Goal: Task Accomplishment & Management: Use online tool/utility

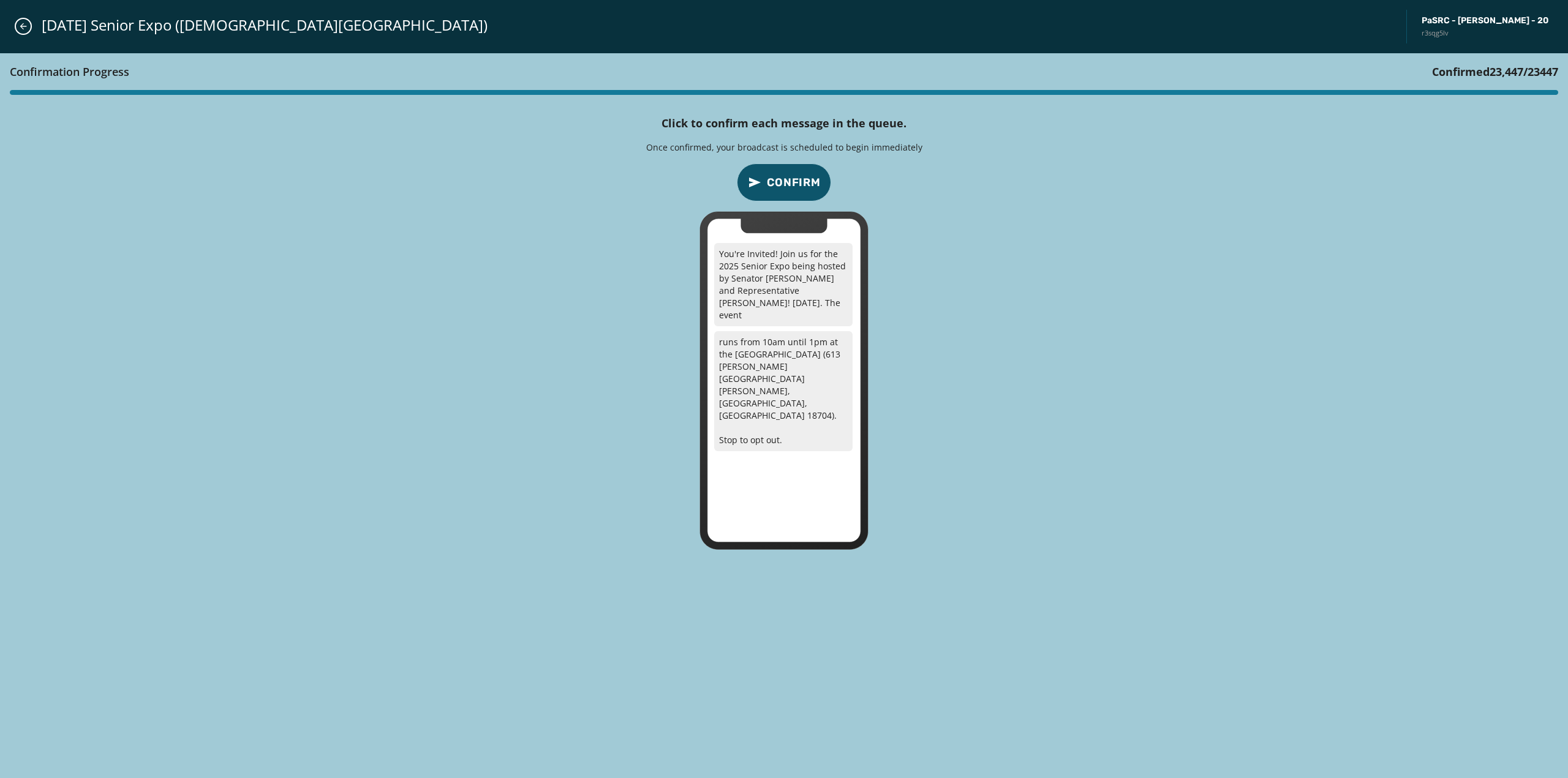
click at [603, 352] on div "Confirmation Progress Confirmed 23,447 / 23447 Click to confirm each message in…" at bounding box center [784, 417] width 1568 height 726
drag, startPoint x: 590, startPoint y: 381, endPoint x: 593, endPoint y: 392, distance: 11.4
click at [590, 381] on div "Confirmation Progress Confirmed 23,447 / 23447 Click to confirm each message in…" at bounding box center [784, 417] width 1568 height 726
click at [759, 202] on div "Confirmation Progress Confirmed 23,447 / 23447 Click to confirm each message in…" at bounding box center [784, 417] width 1568 height 726
click at [767, 189] on span "Confirm" at bounding box center [793, 182] width 54 height 17
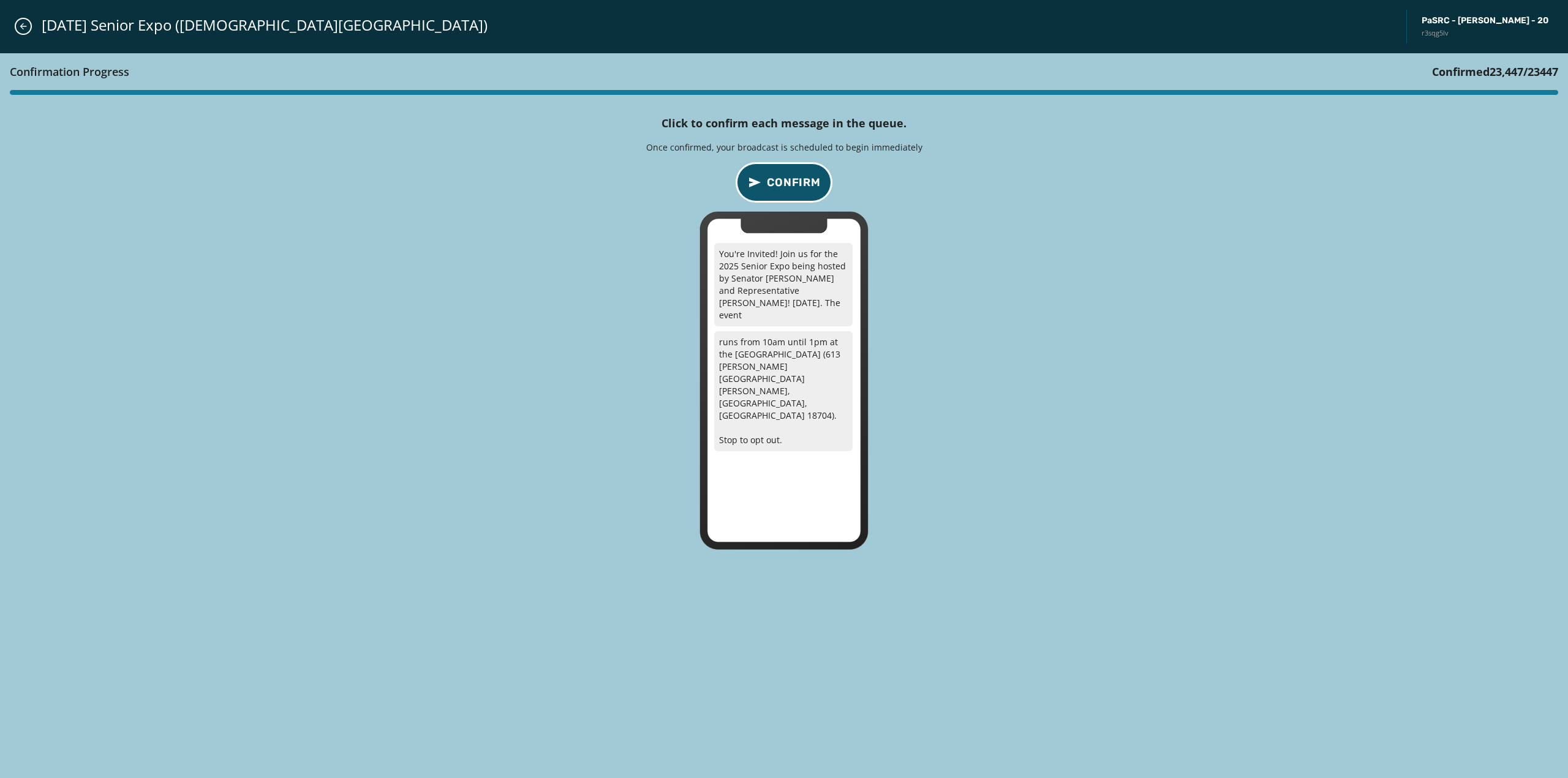
click at [768, 189] on span "Confirm" at bounding box center [793, 182] width 54 height 17
click at [31, 21] on div "10.10.25 Senior Expo (Jewish Community Center) PaSRC - Lisa Baker - 20 r3sqg5lv" at bounding box center [784, 27] width 1568 height 54
click at [24, 24] on icon "Close admin drawer" at bounding box center [23, 26] width 10 height 10
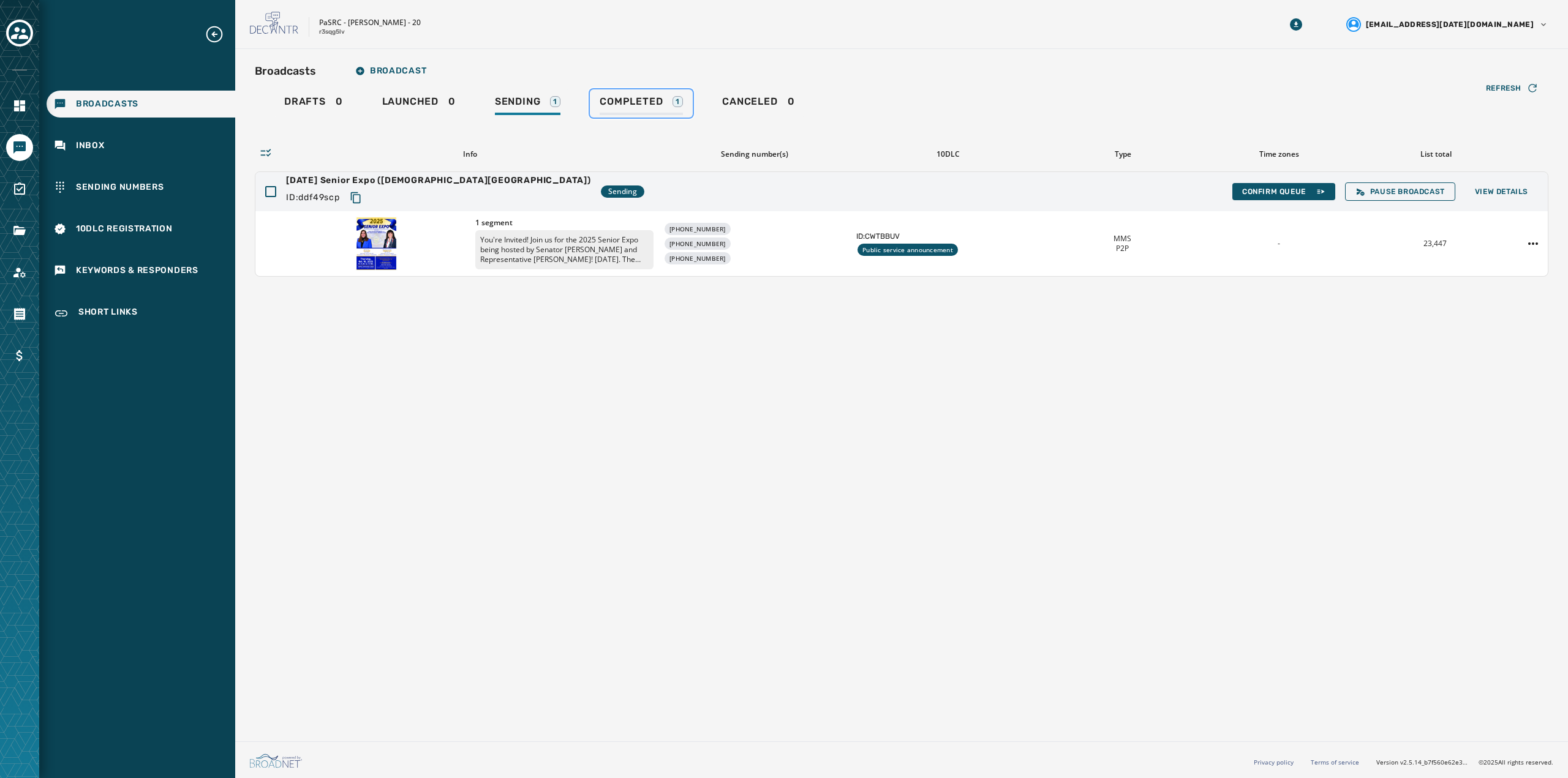
click at [629, 107] on span "Completed" at bounding box center [631, 102] width 64 height 13
click at [633, 107] on span "Completed" at bounding box center [631, 102] width 64 height 13
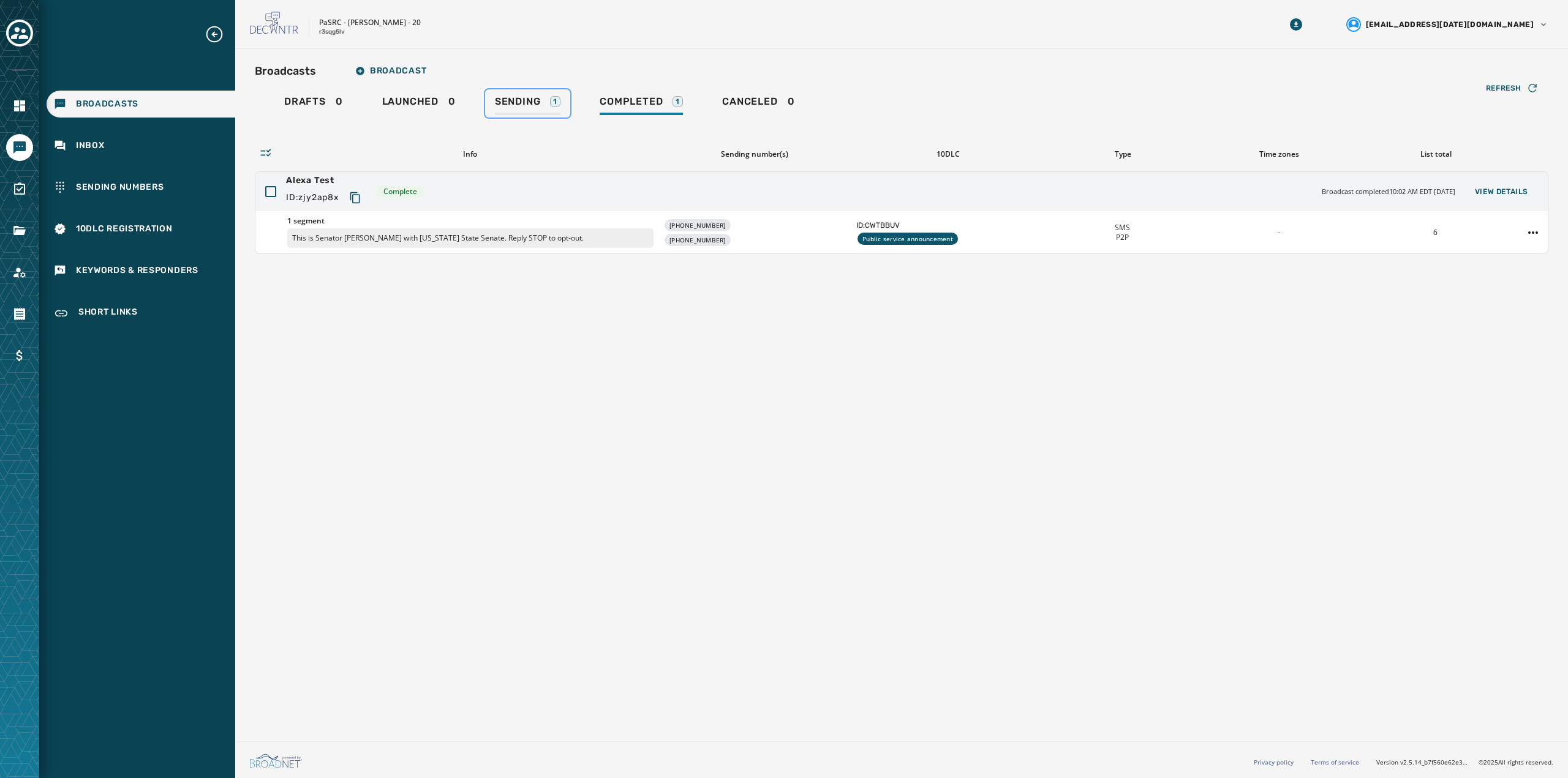
click at [539, 103] on span "Sending" at bounding box center [517, 102] width 46 height 13
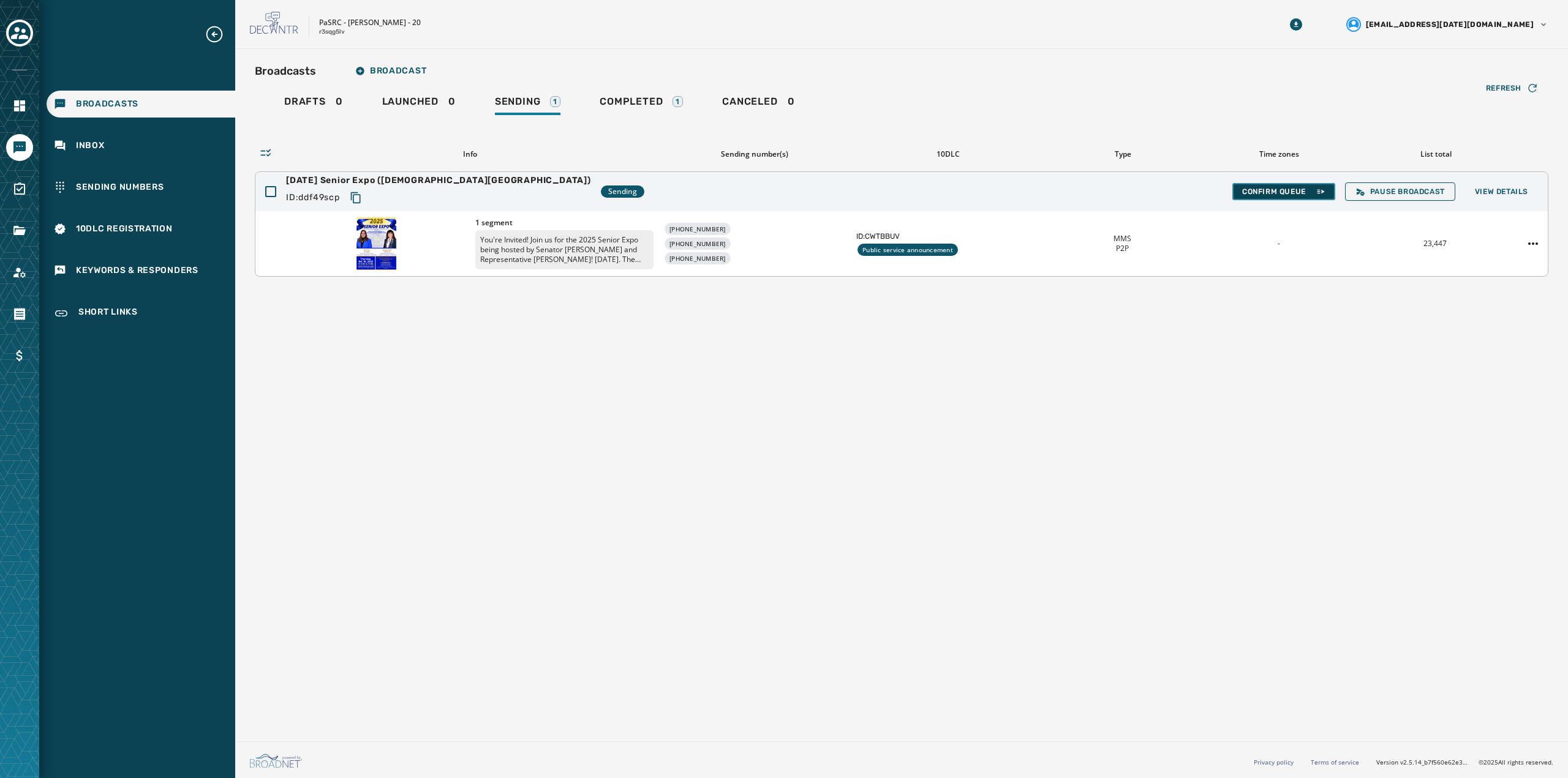
click at [1284, 194] on span "Confirm Queue" at bounding box center [1284, 191] width 83 height 10
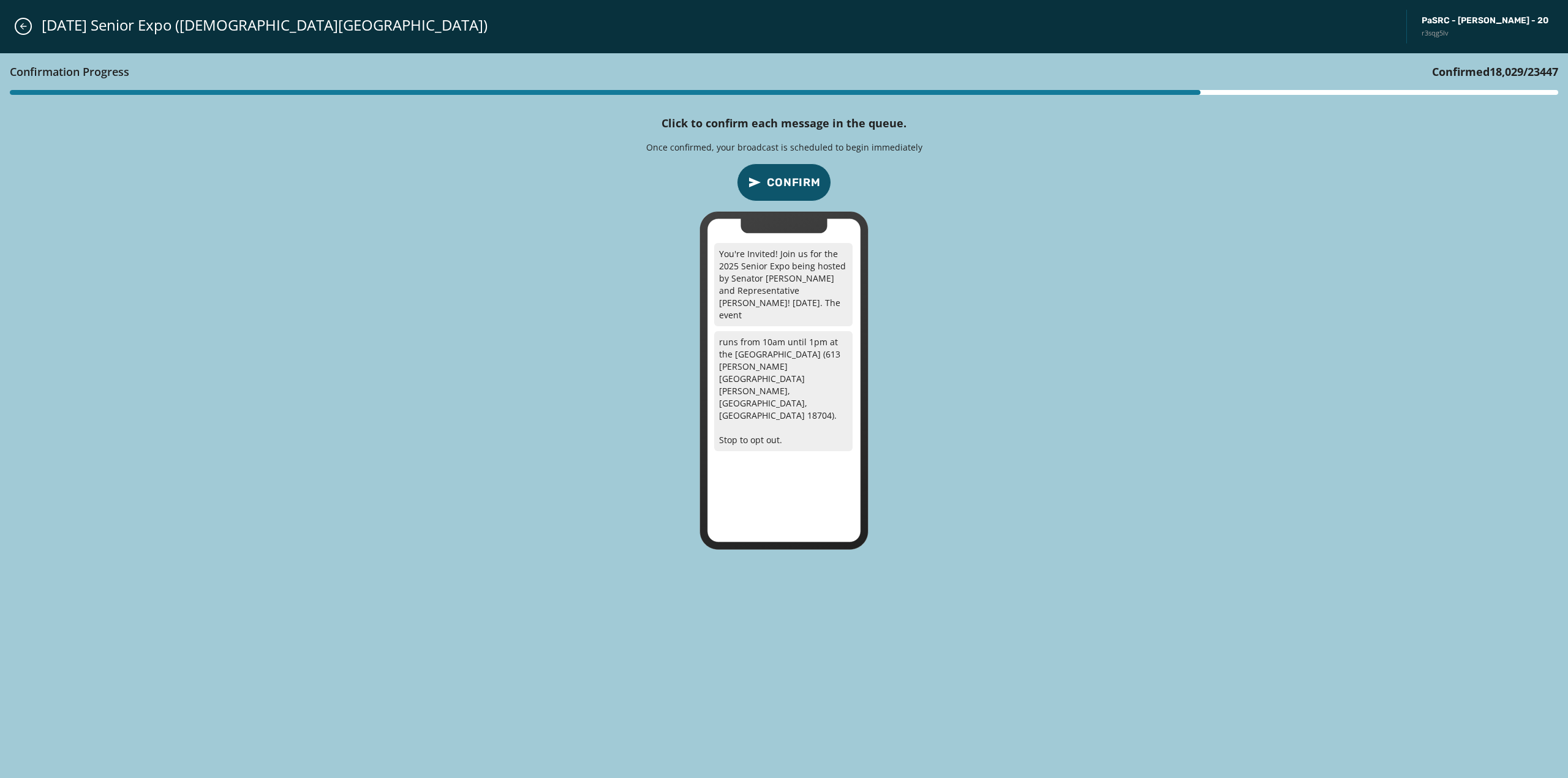
click at [804, 183] on span "Confirm" at bounding box center [793, 182] width 54 height 17
click at [813, 183] on span "Confirm" at bounding box center [793, 182] width 54 height 17
click at [1083, 319] on div "Confirmation Progress Confirmed 23,447 / 23447 Click to confirm each message in…" at bounding box center [784, 417] width 1568 height 726
click at [89, 25] on span "10.10.25 Senior Expo (Jewish Community Center)" at bounding box center [265, 25] width 446 height 20
click at [1464, 16] on span "PaSRC - [PERSON_NAME] - 20" at bounding box center [1486, 21] width 127 height 13
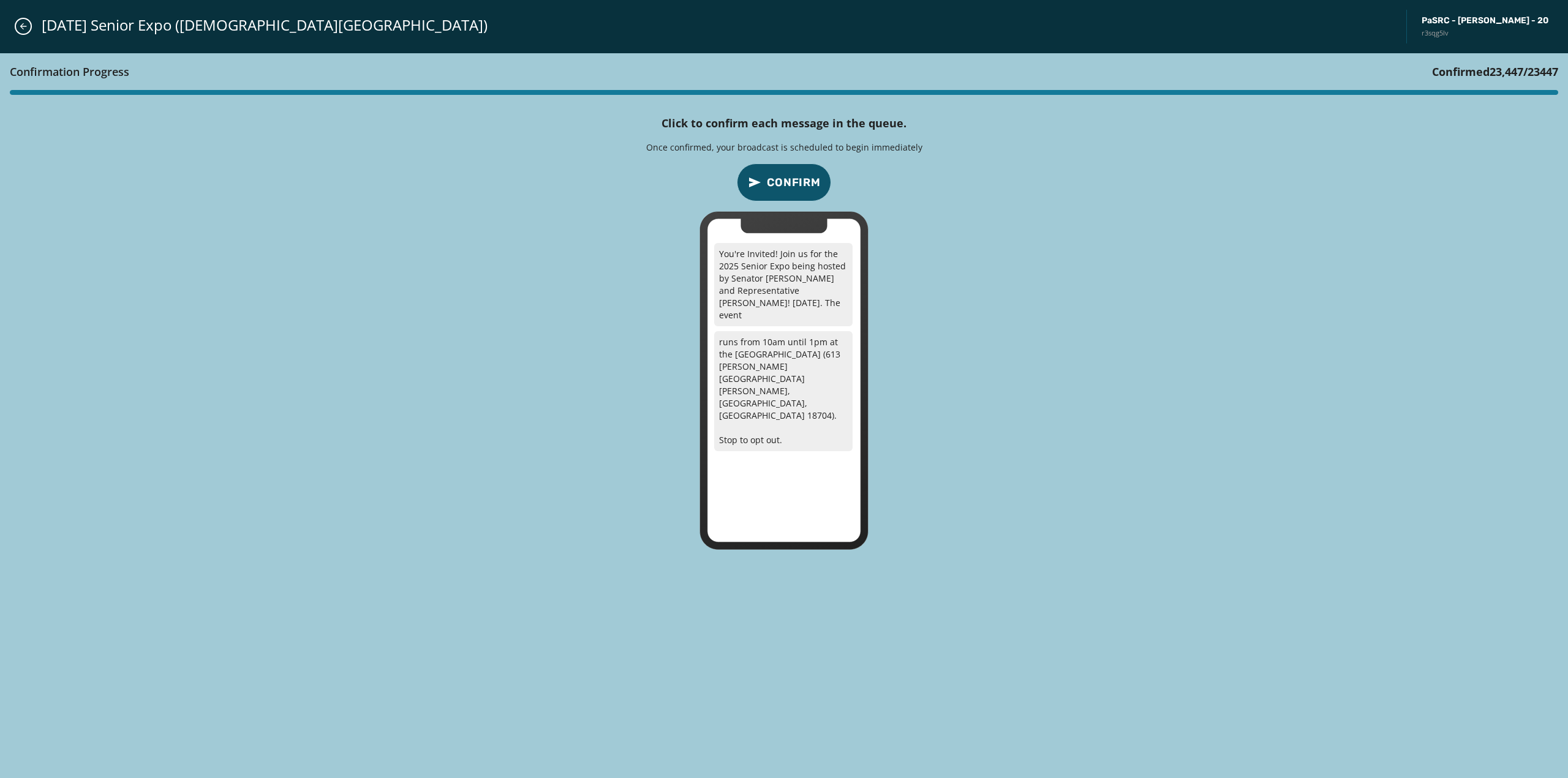
click at [1490, 71] on span "23,447" at bounding box center [1507, 72] width 34 height 14
click at [794, 190] on span "Confirm" at bounding box center [793, 182] width 54 height 17
click at [794, 186] on span "Confirm" at bounding box center [793, 182] width 54 height 17
click at [794, 183] on span "Confirm" at bounding box center [793, 182] width 54 height 17
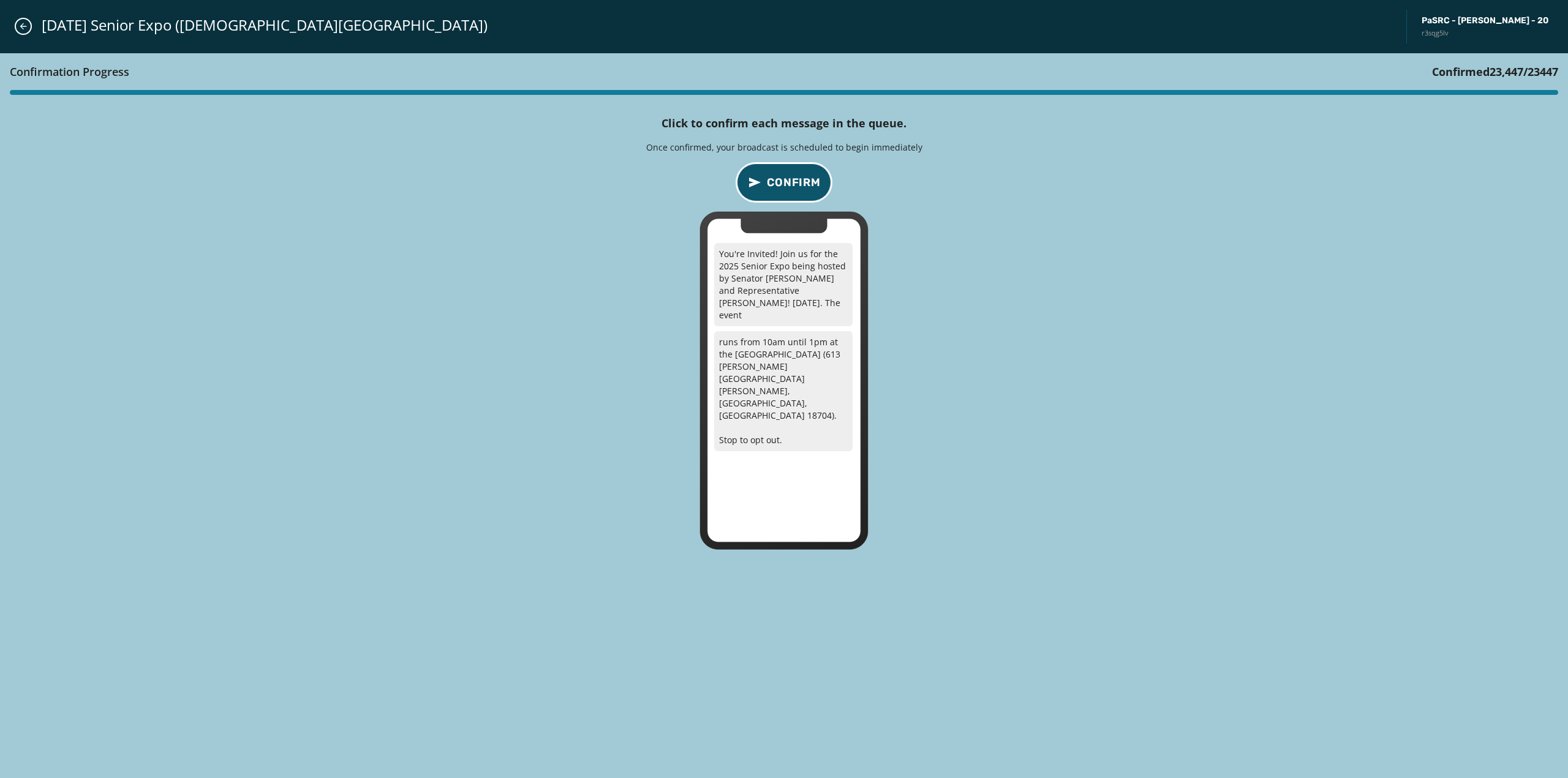
click at [794, 183] on span "Confirm" at bounding box center [793, 182] width 54 height 17
click at [22, 26] on icon "Close admin drawer" at bounding box center [23, 26] width 10 height 10
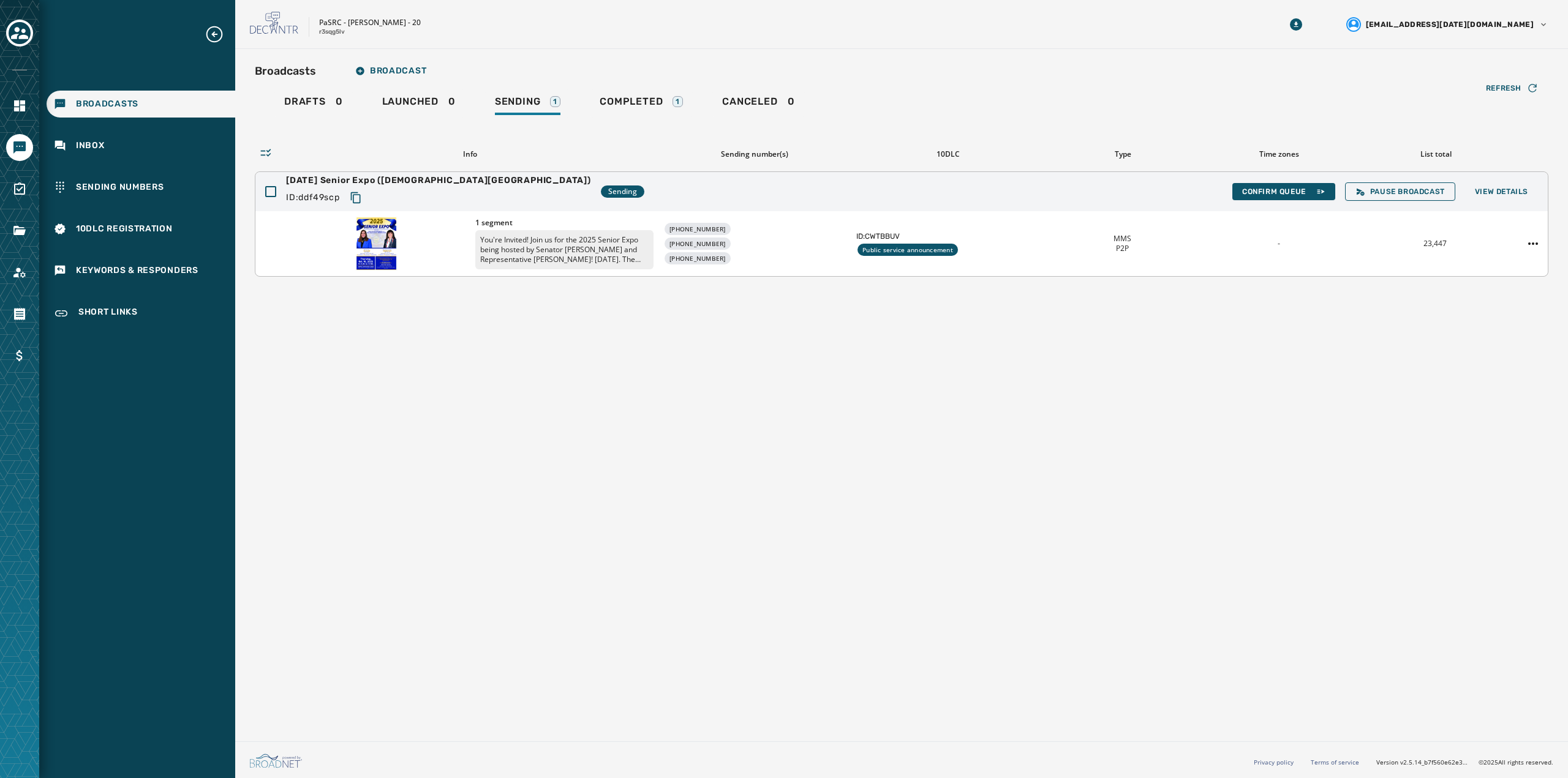
click at [608, 193] on span "Sending" at bounding box center [623, 191] width 29 height 10
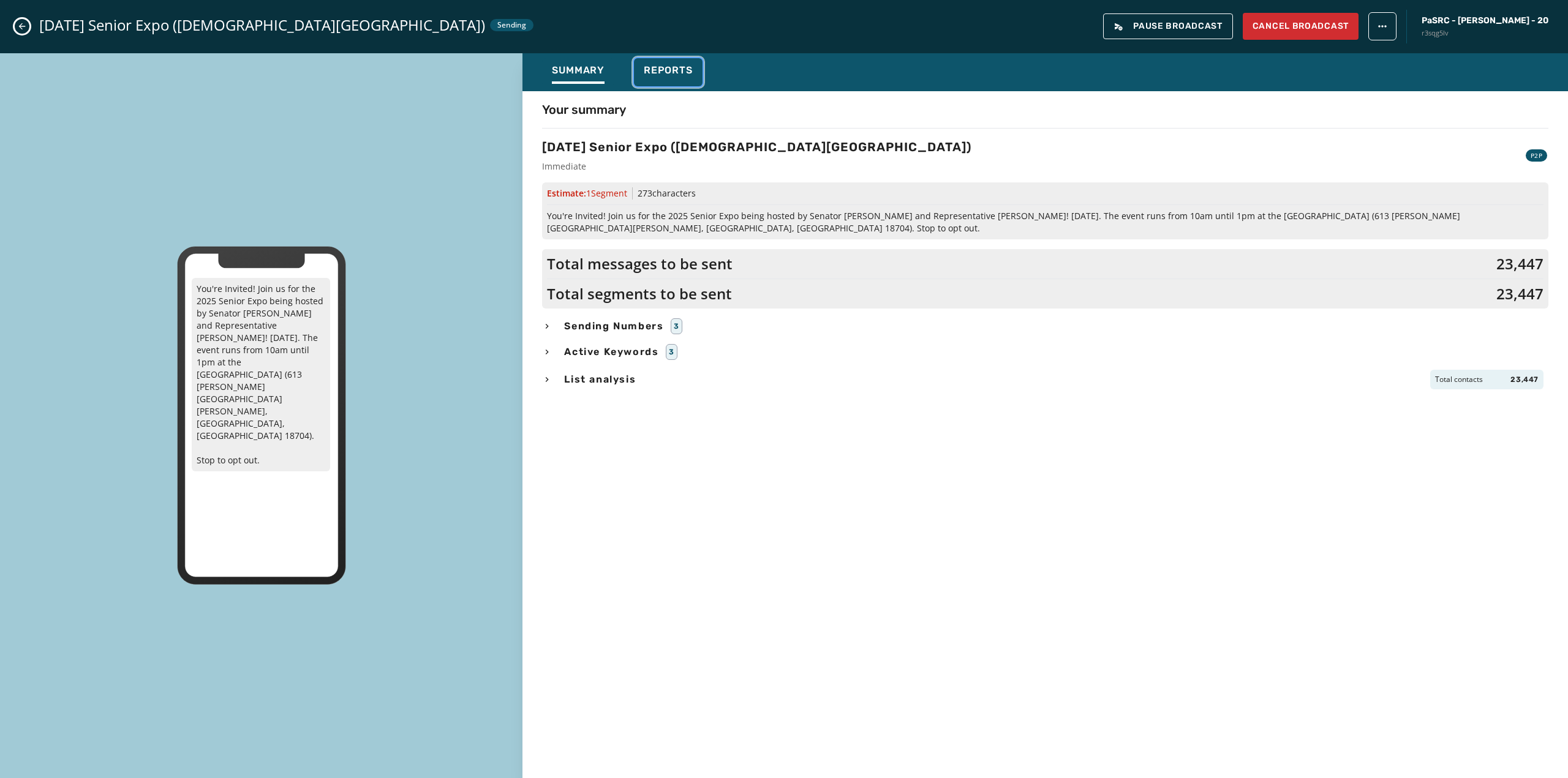
click at [639, 72] on button "Reports" at bounding box center [668, 72] width 69 height 29
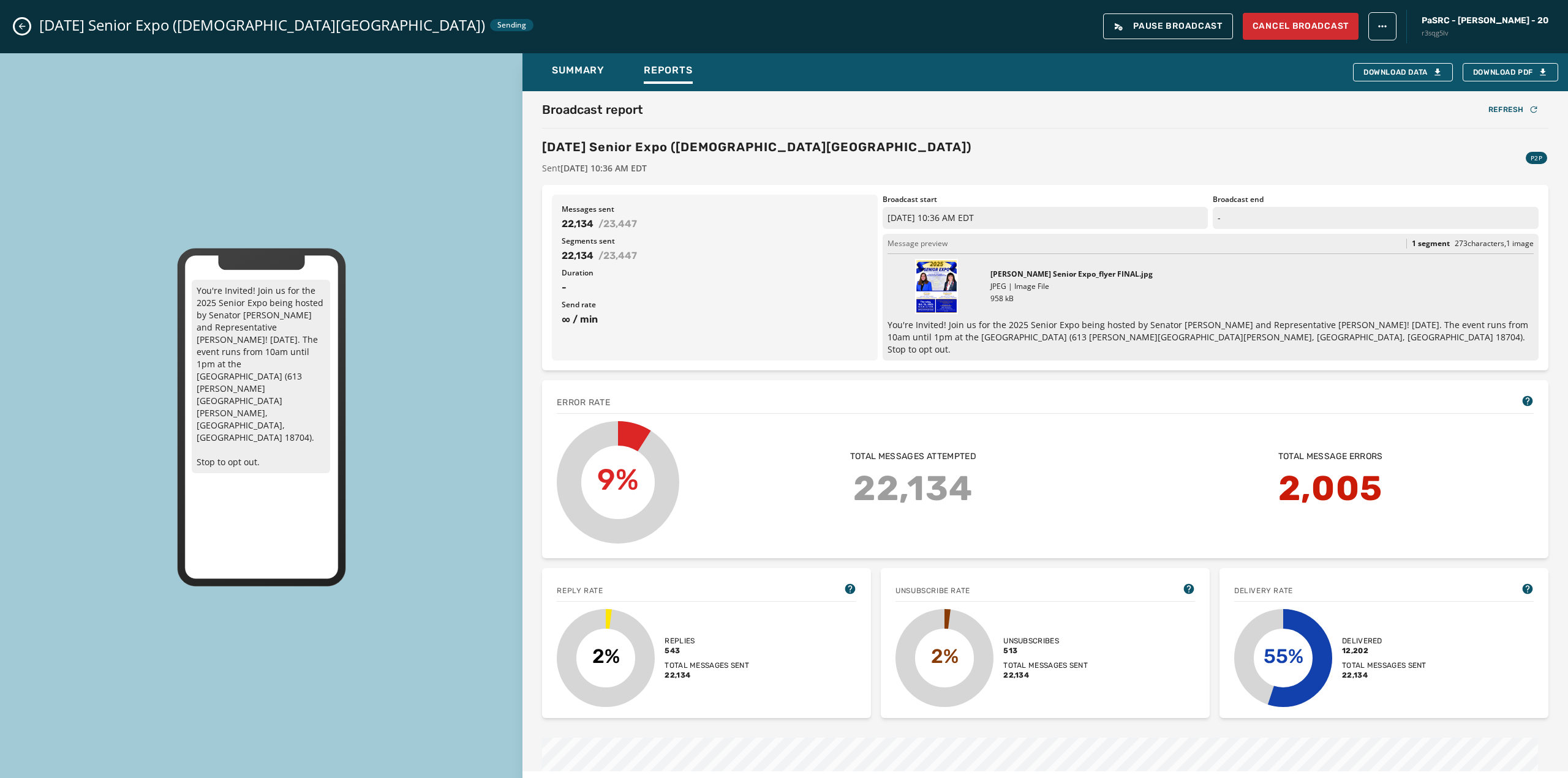
click at [75, 59] on div "You're Invited! Join us for the 2025 Senior Expo being hosted by Senator Lisa B…" at bounding box center [261, 418] width 522 height 728
click at [24, 23] on icon "Close admin drawer" at bounding box center [21, 26] width 10 height 10
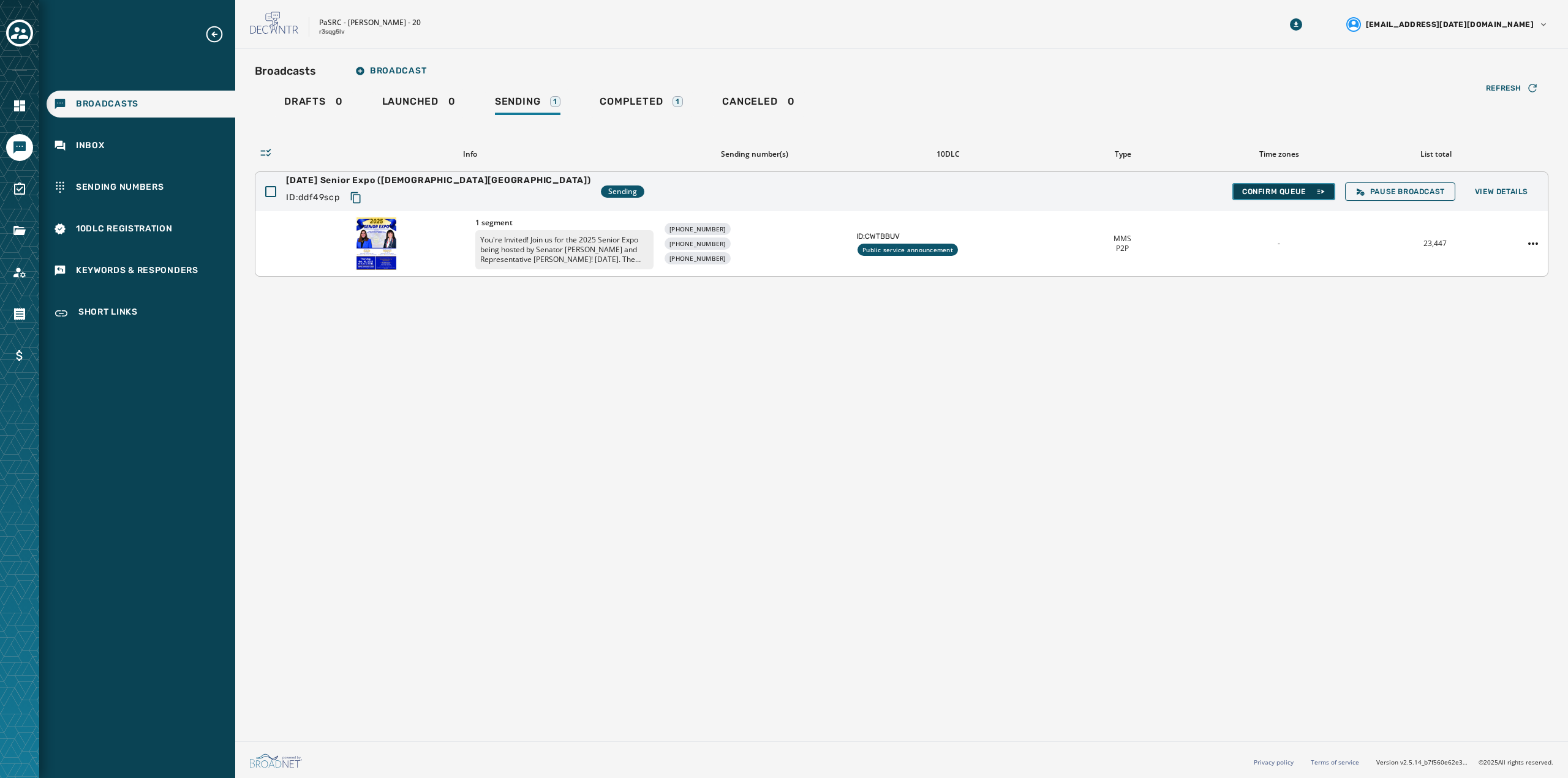
click at [1284, 190] on span "Confirm Queue" at bounding box center [1284, 191] width 83 height 10
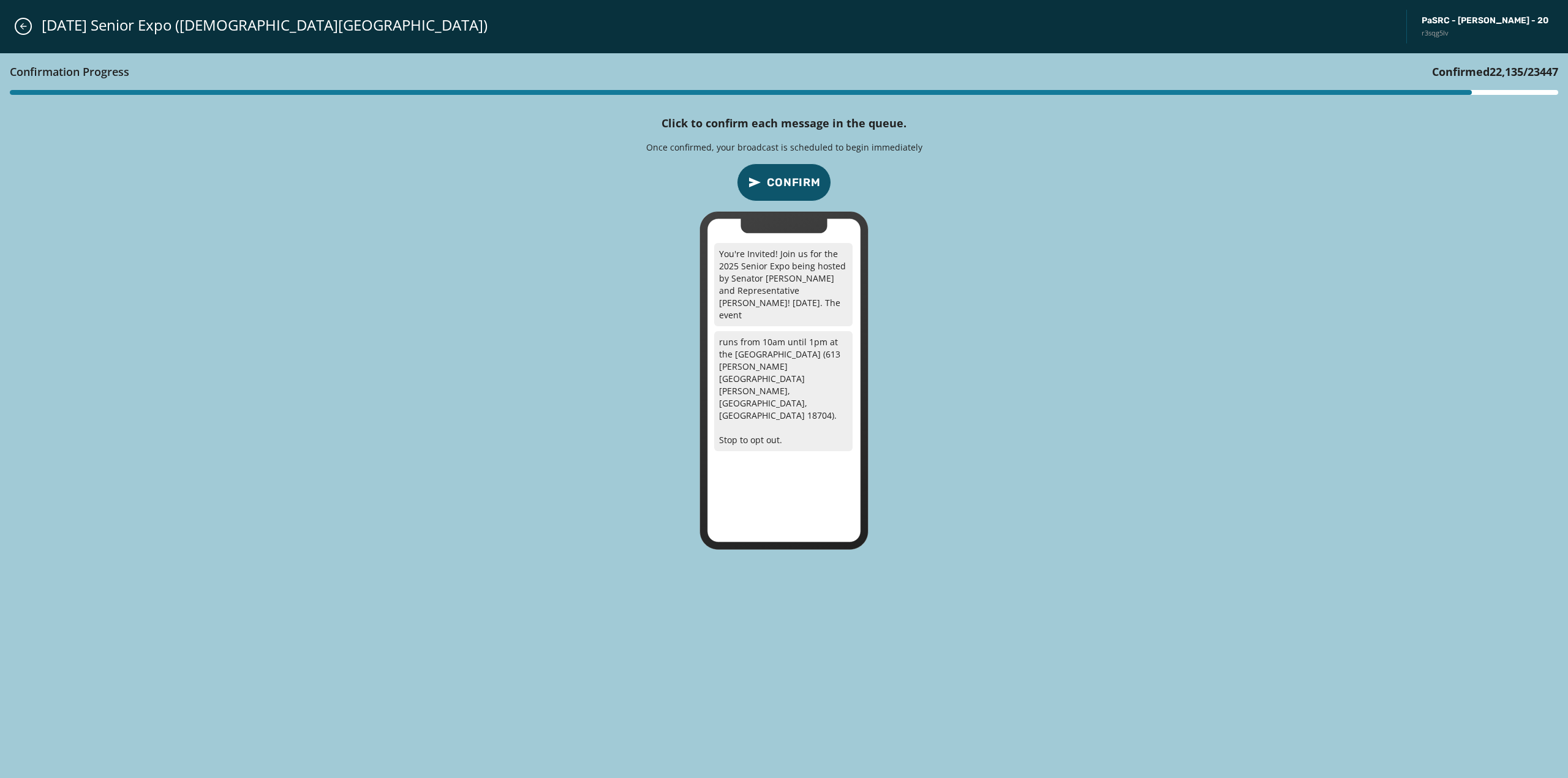
click at [804, 176] on span "Confirm" at bounding box center [793, 182] width 54 height 17
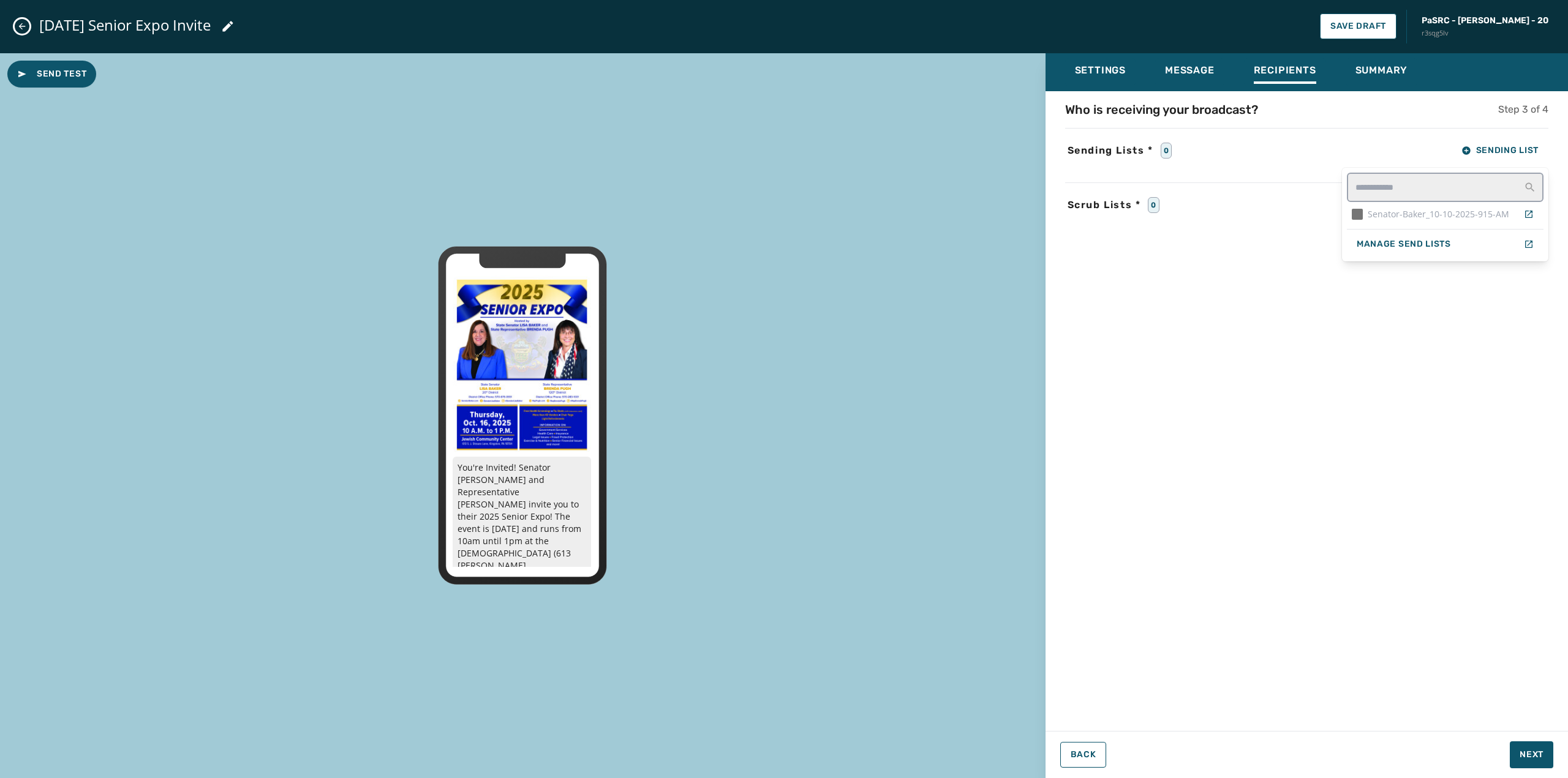
scroll to position [13, 0]
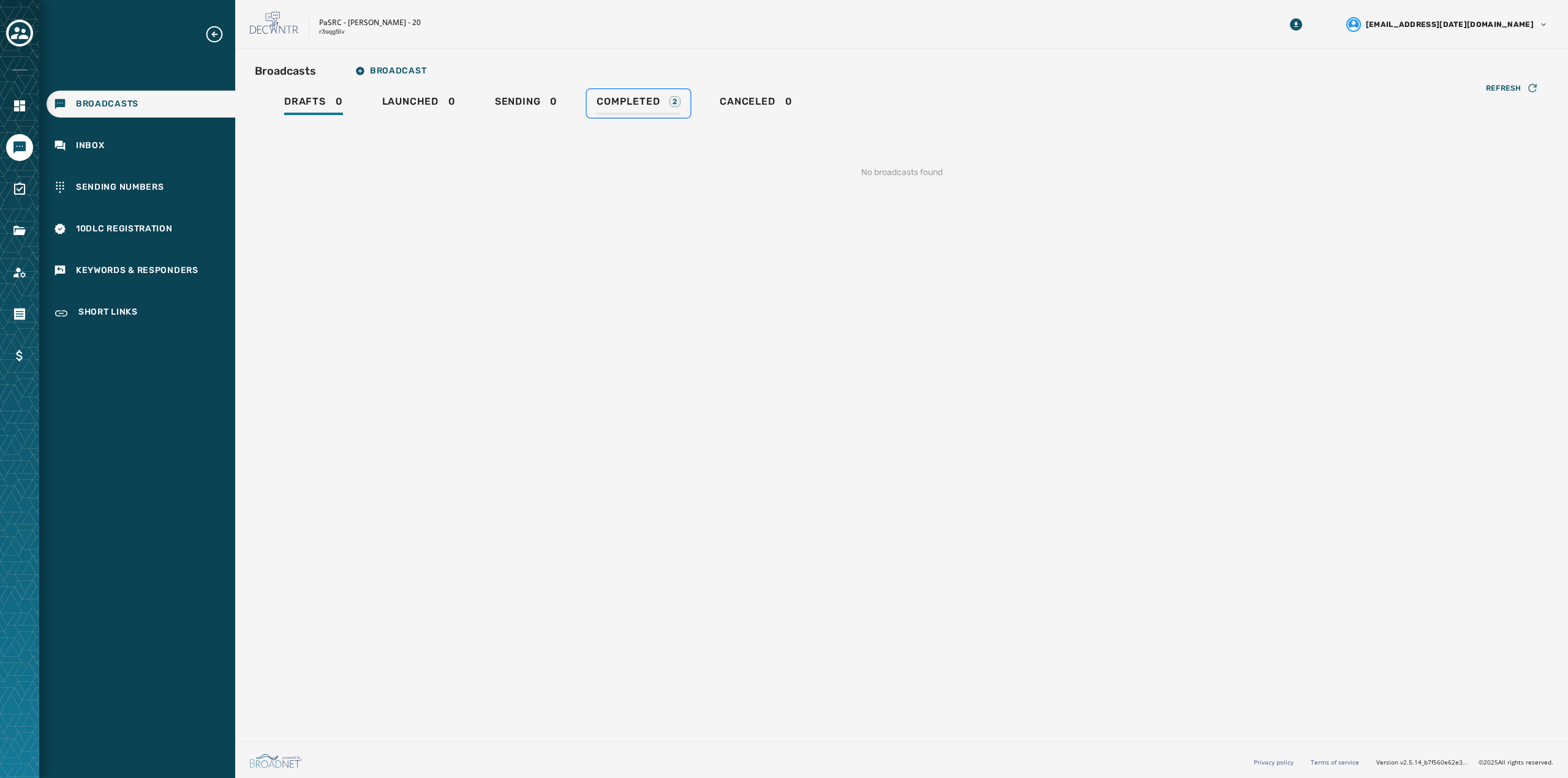
click at [596, 106] on link "Completed 2" at bounding box center [639, 104] width 104 height 29
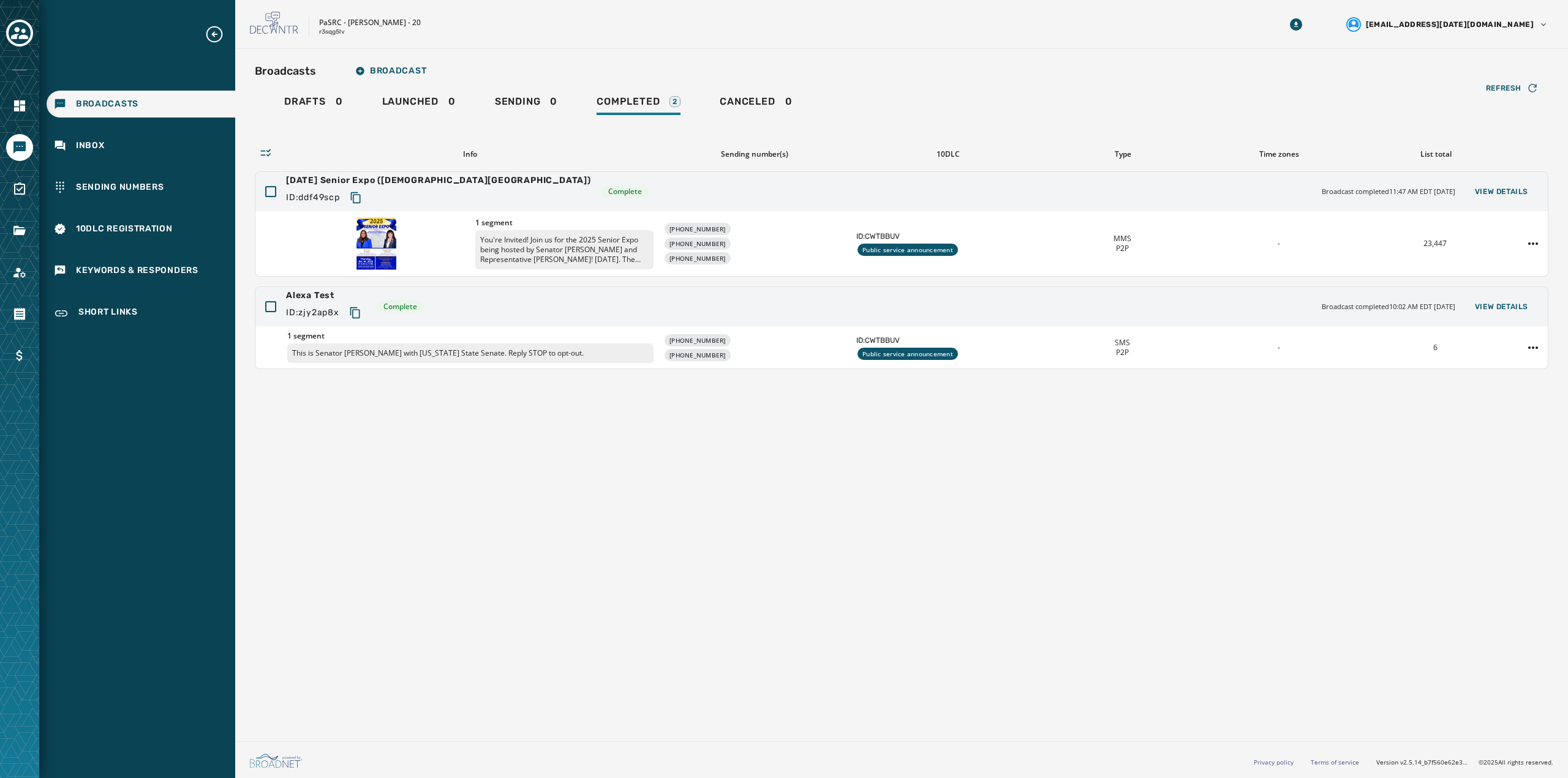
click at [139, 168] on div "Broadcasts Inbox Sending Numbers 10DLC Registration Keywords & Responders Short…" at bounding box center [137, 176] width 196 height 304
click at [97, 139] on div "Inbox" at bounding box center [140, 146] width 189 height 27
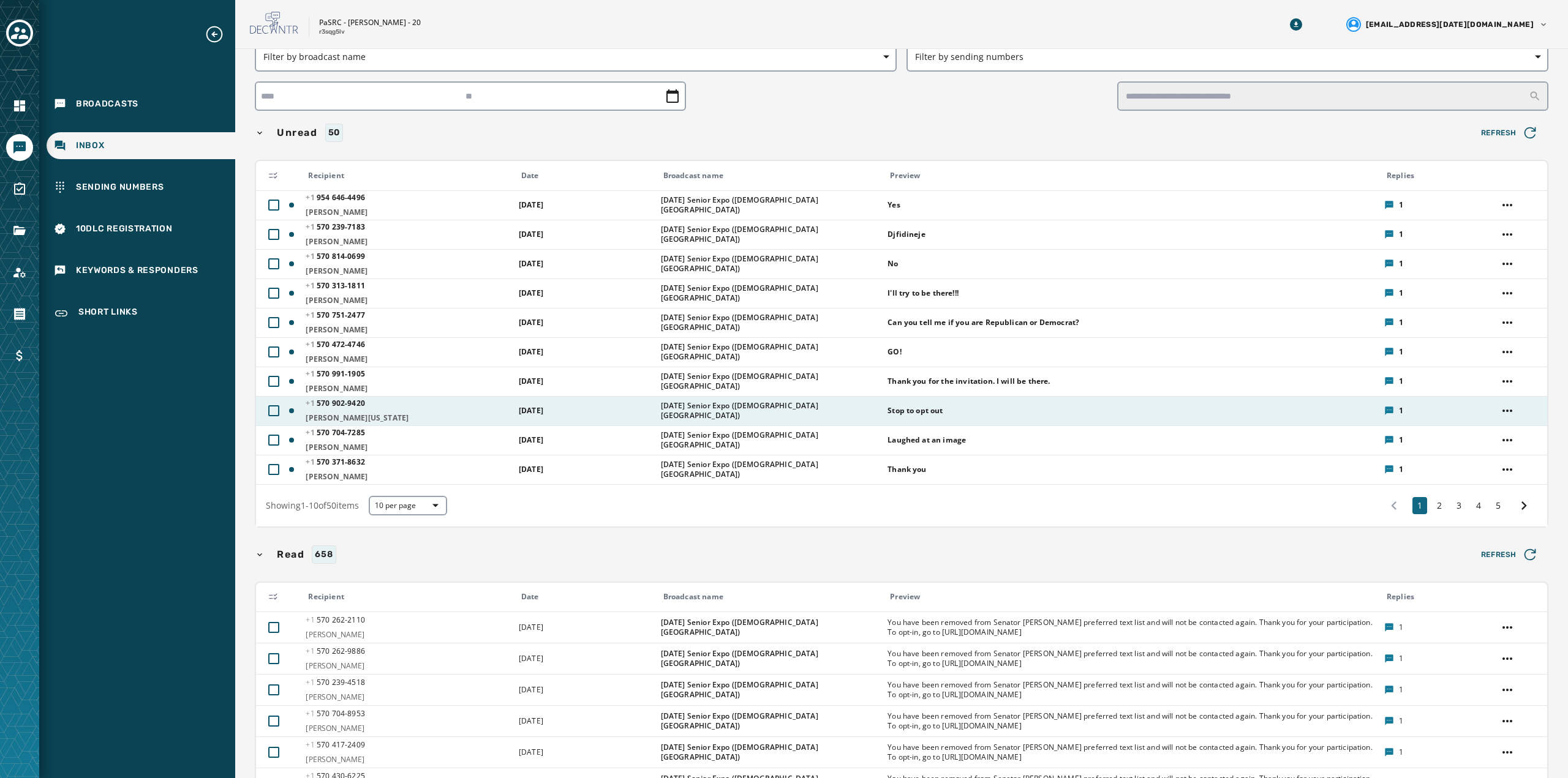
scroll to position [61, 0]
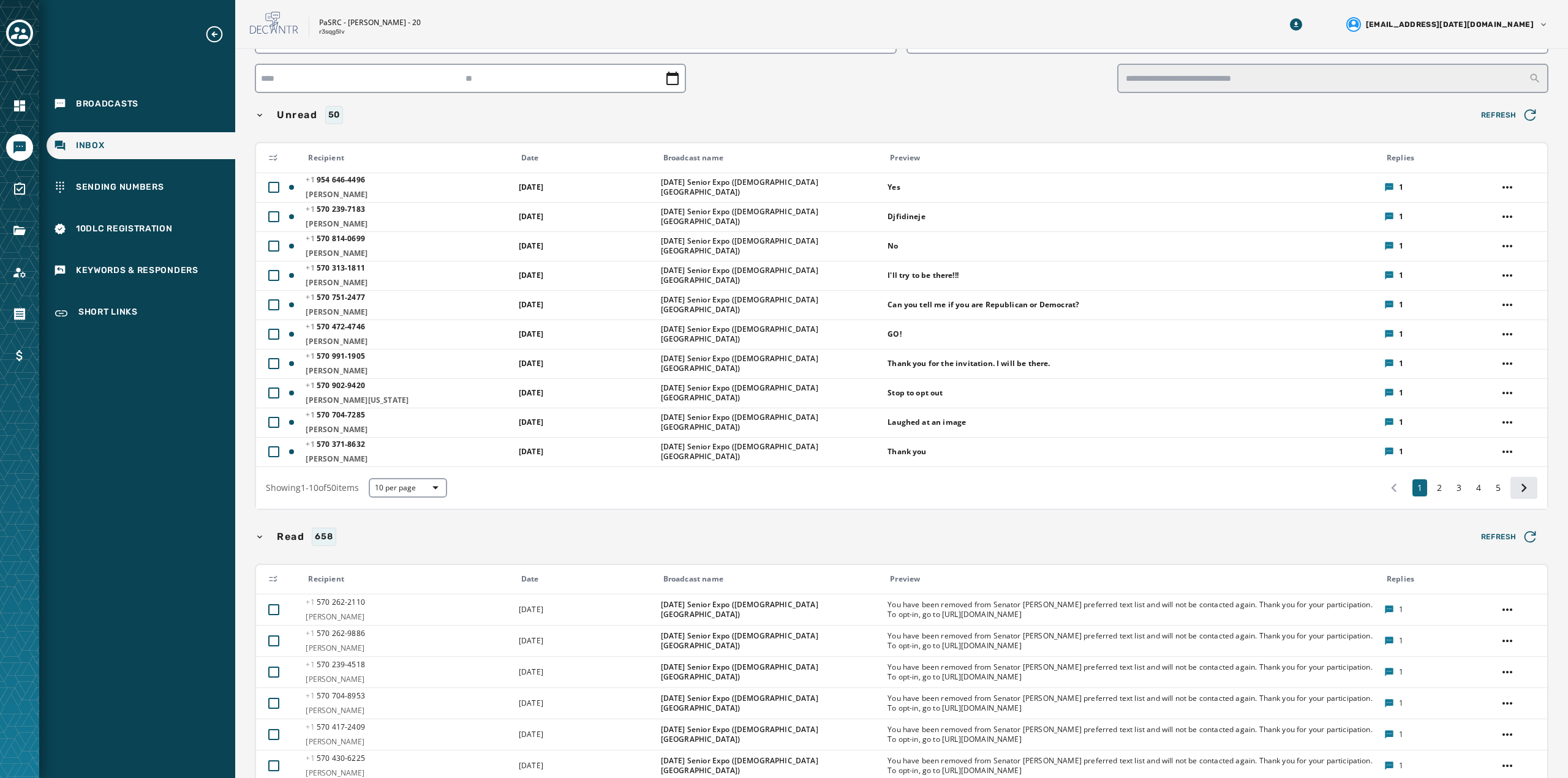
click at [1515, 489] on icon at bounding box center [1523, 487] width 17 height 17
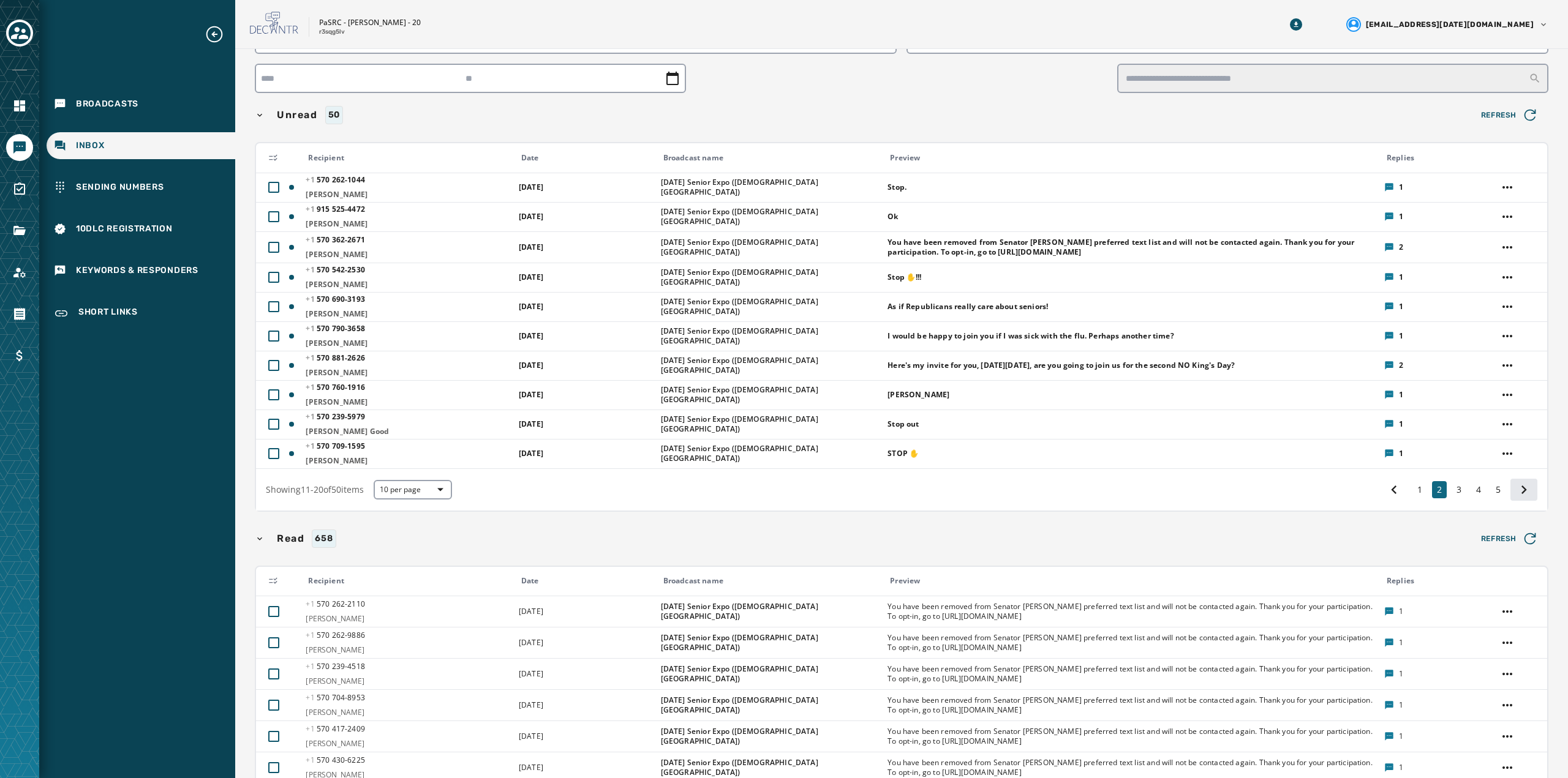
click at [1519, 490] on icon at bounding box center [1523, 489] width 17 height 17
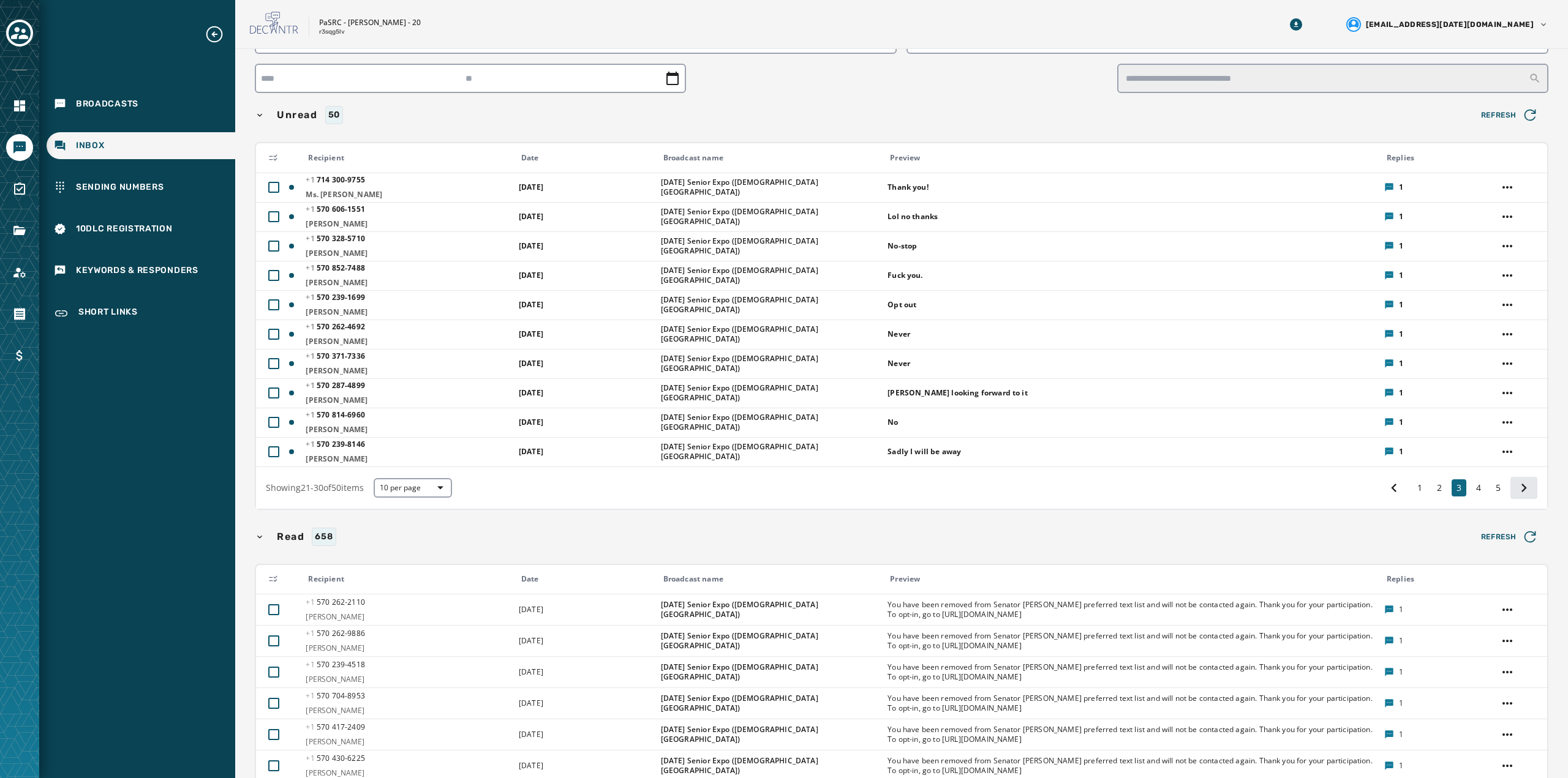
click at [1519, 490] on icon at bounding box center [1523, 487] width 17 height 17
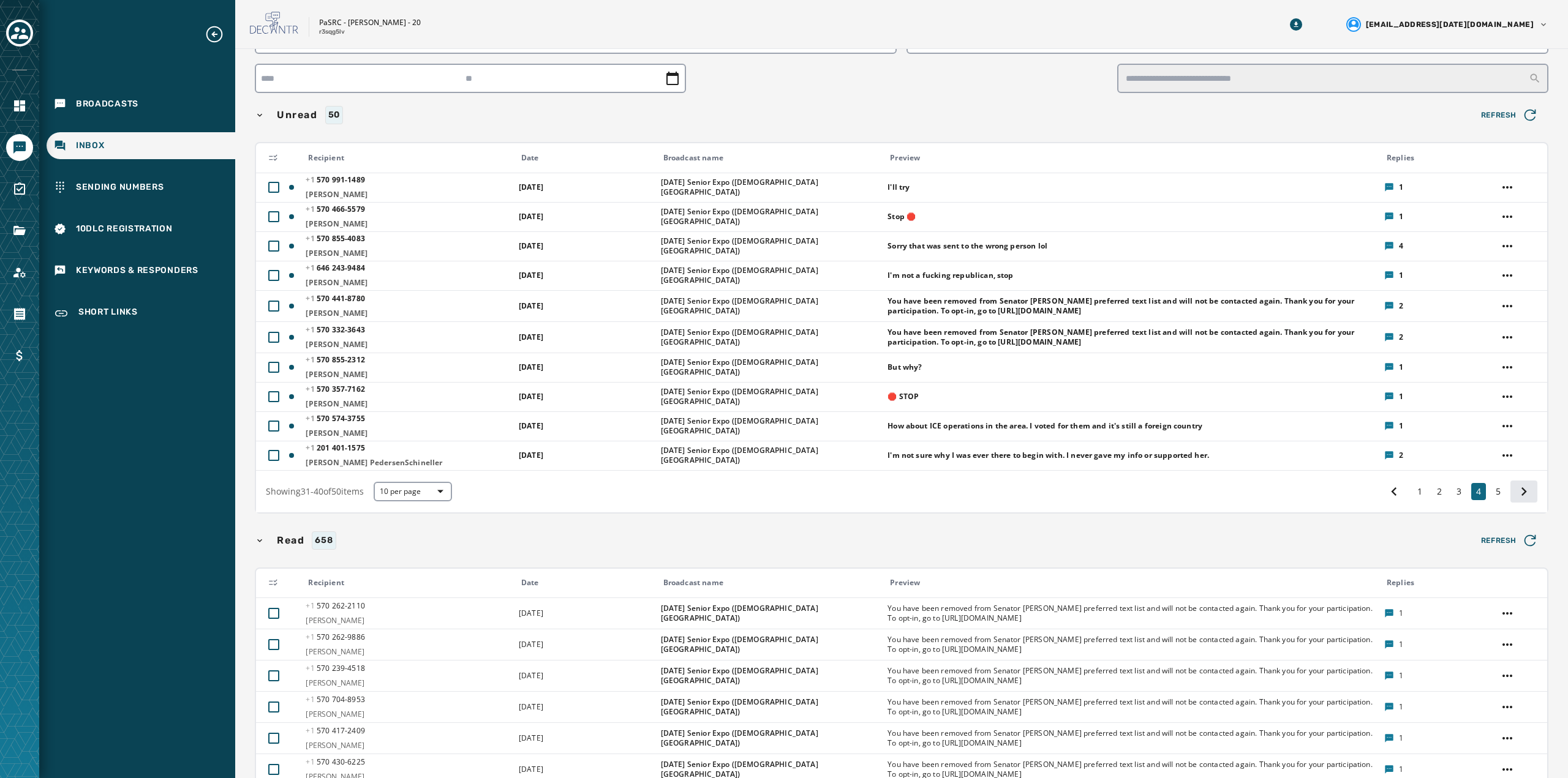
click at [1519, 491] on icon at bounding box center [1523, 491] width 17 height 17
